Goal: Information Seeking & Learning: Learn about a topic

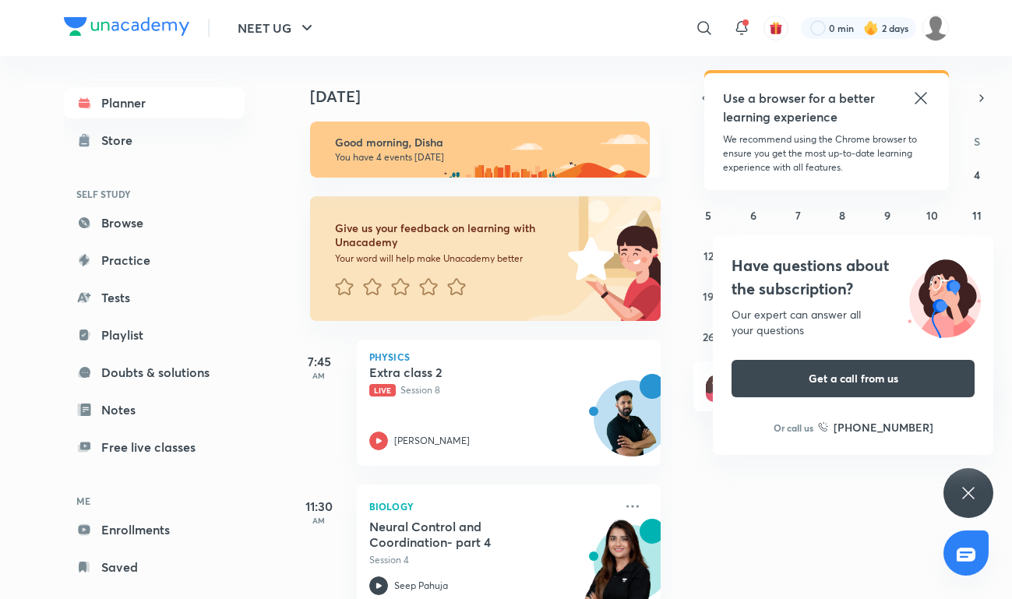
click at [920, 101] on icon at bounding box center [921, 98] width 19 height 19
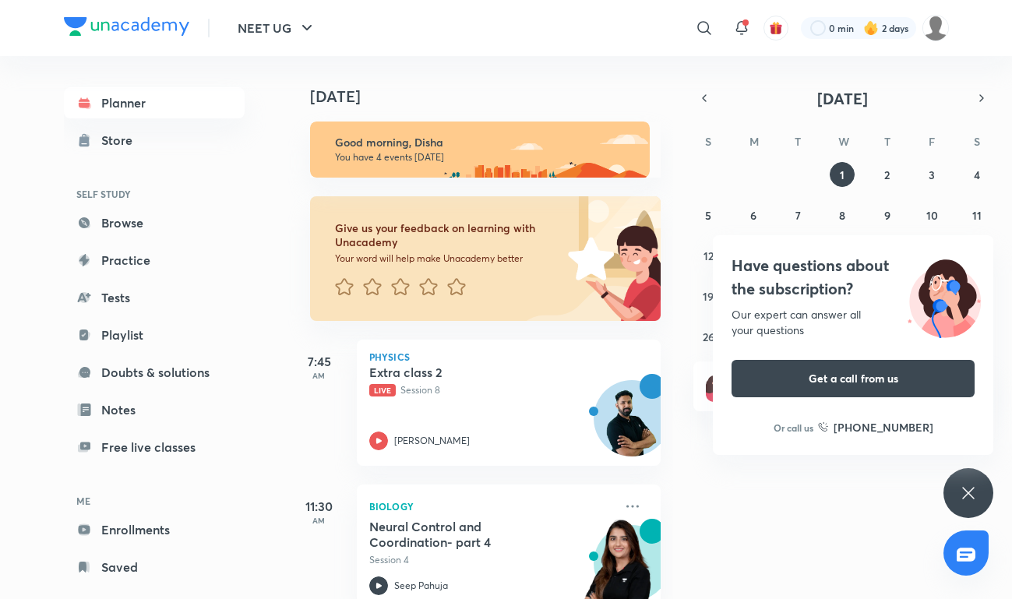
click at [963, 481] on div "Have questions about the subscription? Our expert can answer all your questions…" at bounding box center [969, 493] width 50 height 50
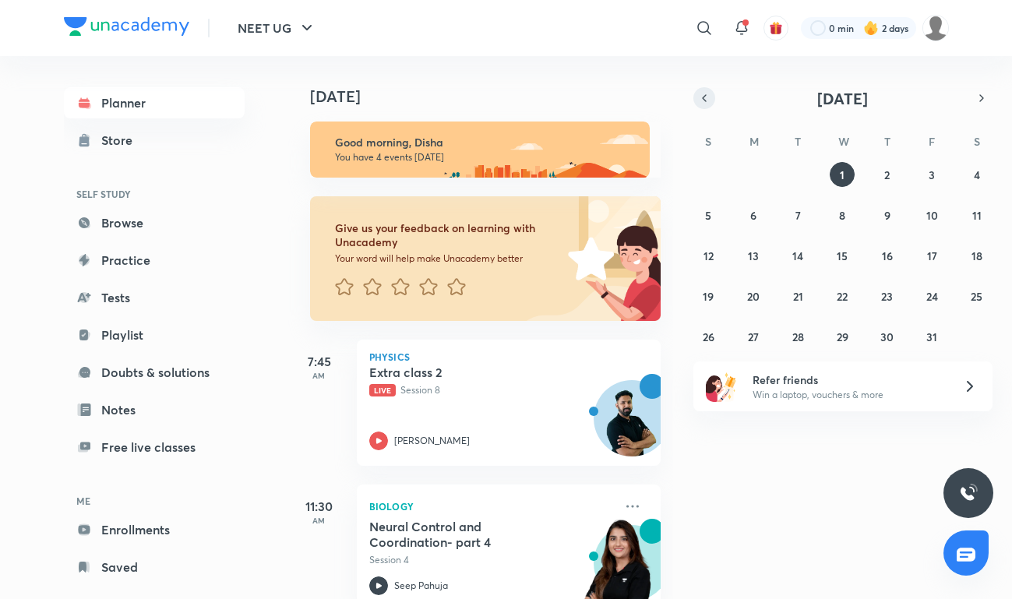
click at [706, 89] on button "button" at bounding box center [704, 98] width 22 height 22
click at [709, 89] on button "button" at bounding box center [704, 98] width 22 height 22
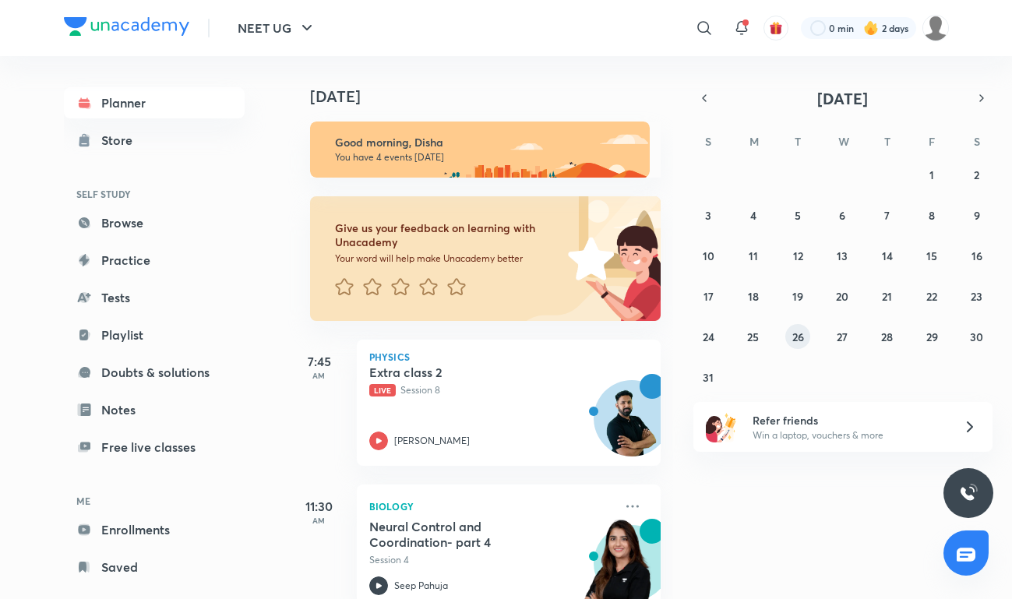
click at [804, 330] on button "26" at bounding box center [797, 336] width 25 height 25
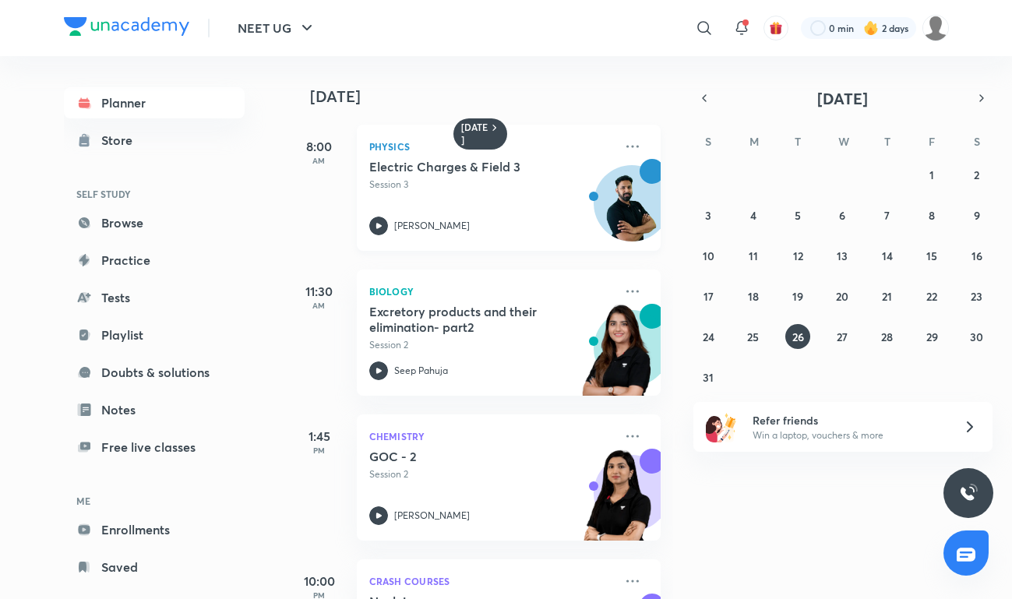
click at [433, 145] on p "Physics" at bounding box center [491, 146] width 245 height 19
click at [503, 184] on p "Session 3" at bounding box center [491, 185] width 245 height 14
click at [376, 228] on icon at bounding box center [378, 225] width 5 height 5
click at [158, 20] on img at bounding box center [126, 26] width 125 height 19
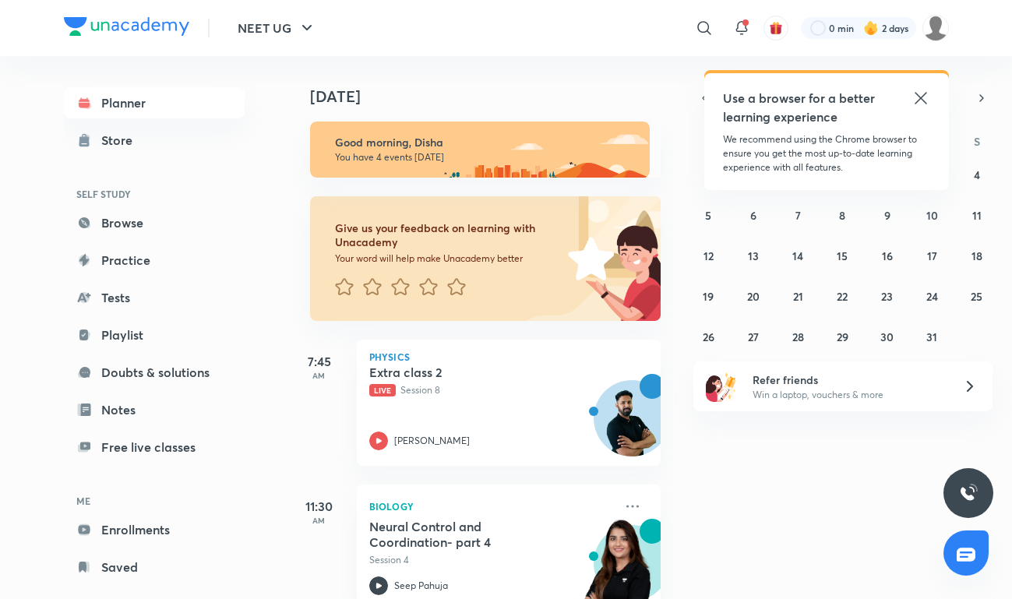
click at [919, 97] on icon at bounding box center [921, 98] width 12 height 12
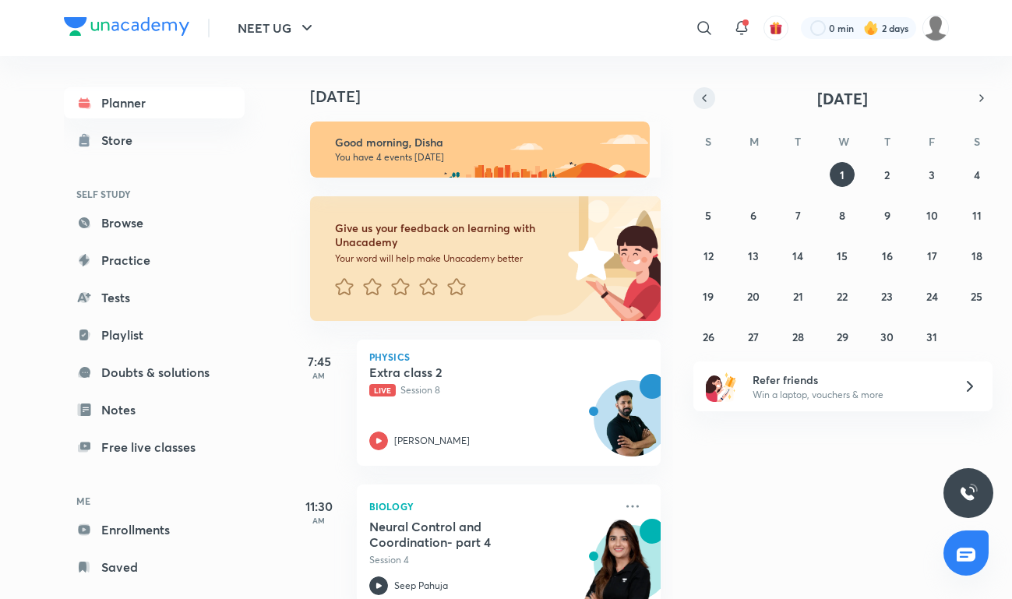
click at [701, 106] on button "button" at bounding box center [704, 98] width 22 height 22
click at [704, 104] on icon "button" at bounding box center [704, 98] width 12 height 14
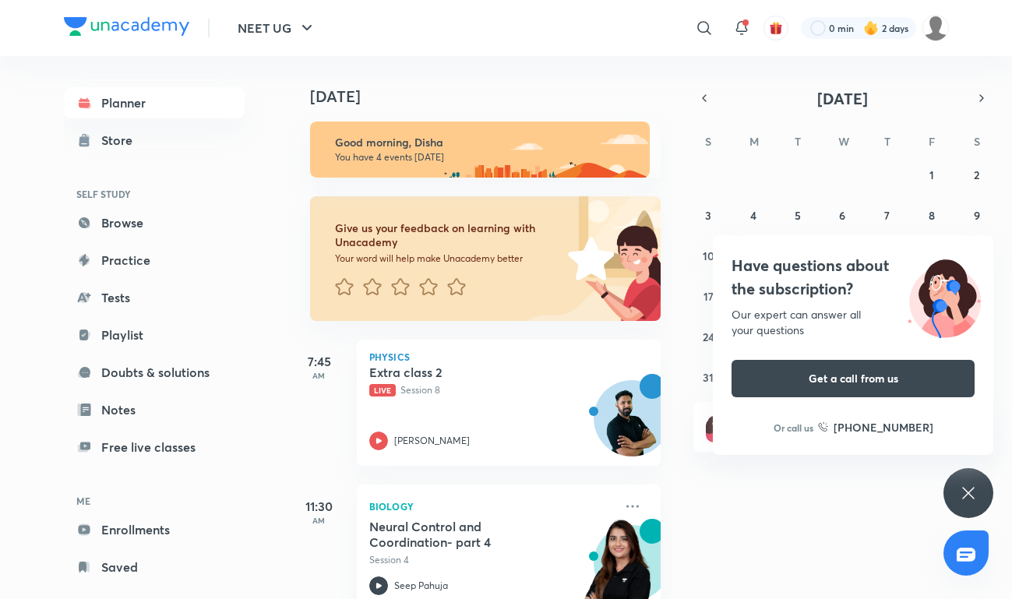
click at [960, 478] on div "Have questions about the subscription? Our expert can answer all your questions…" at bounding box center [969, 493] width 50 height 50
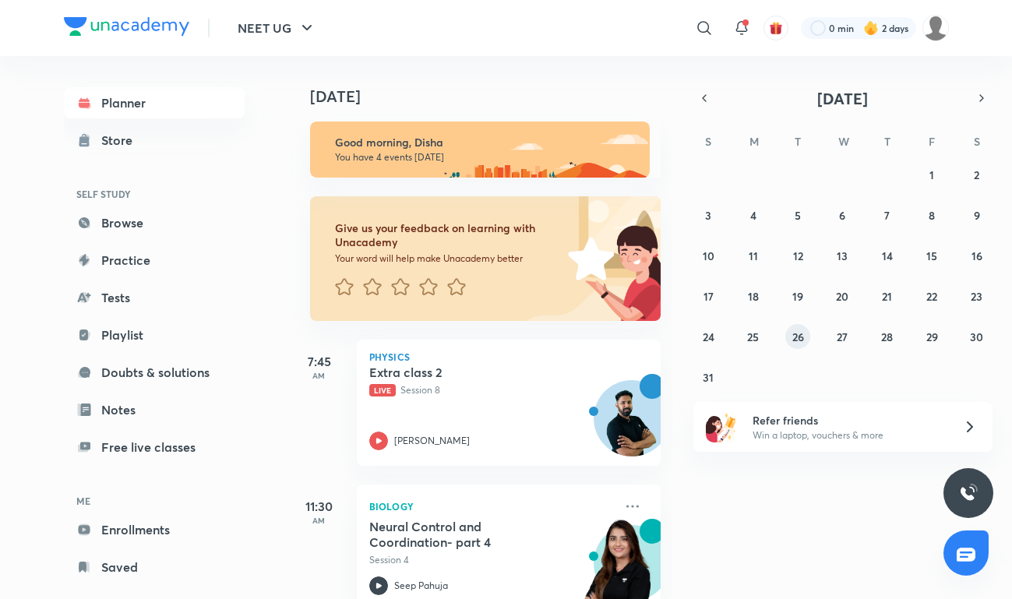
click at [794, 337] on abbr "26" at bounding box center [798, 337] width 12 height 15
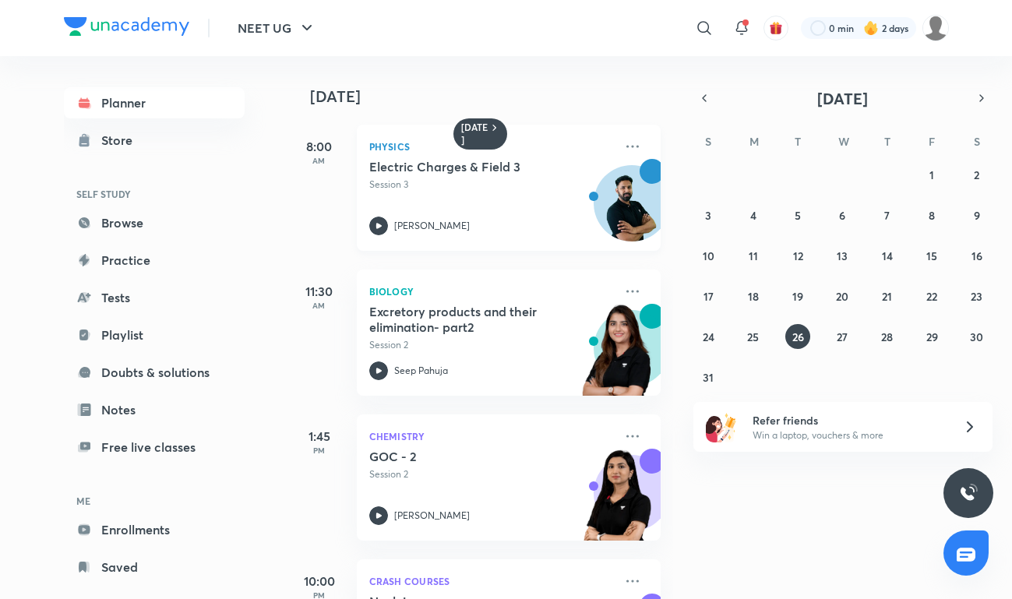
click at [549, 165] on h5 "Electric Charges & Field 3" at bounding box center [466, 167] width 194 height 16
